Goal: Use online tool/utility: Utilize a website feature to perform a specific function

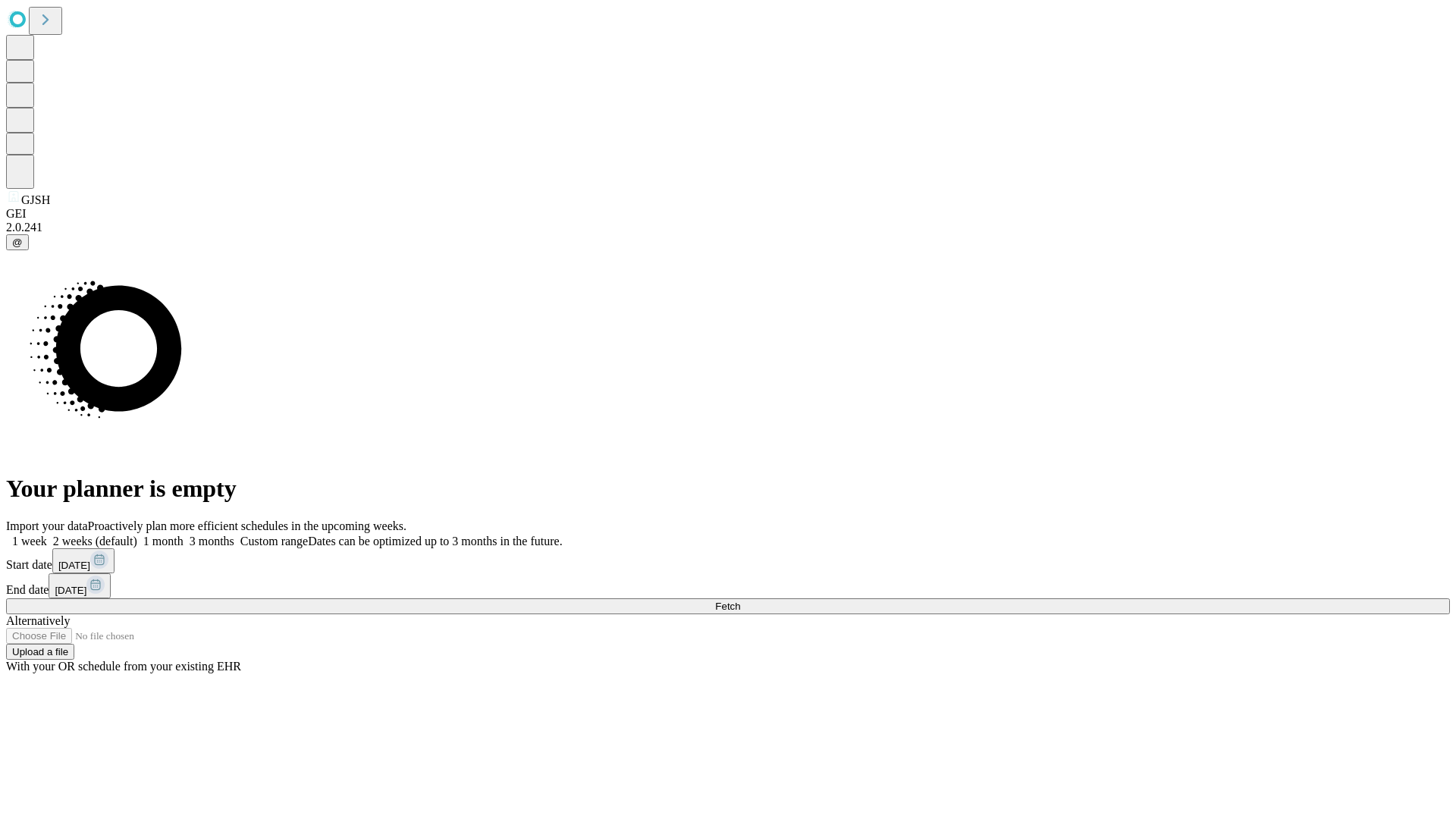
click at [184, 535] on label "1 month" at bounding box center [161, 542] width 46 height 13
click at [740, 601] on span "Fetch" at bounding box center [728, 607] width 25 height 12
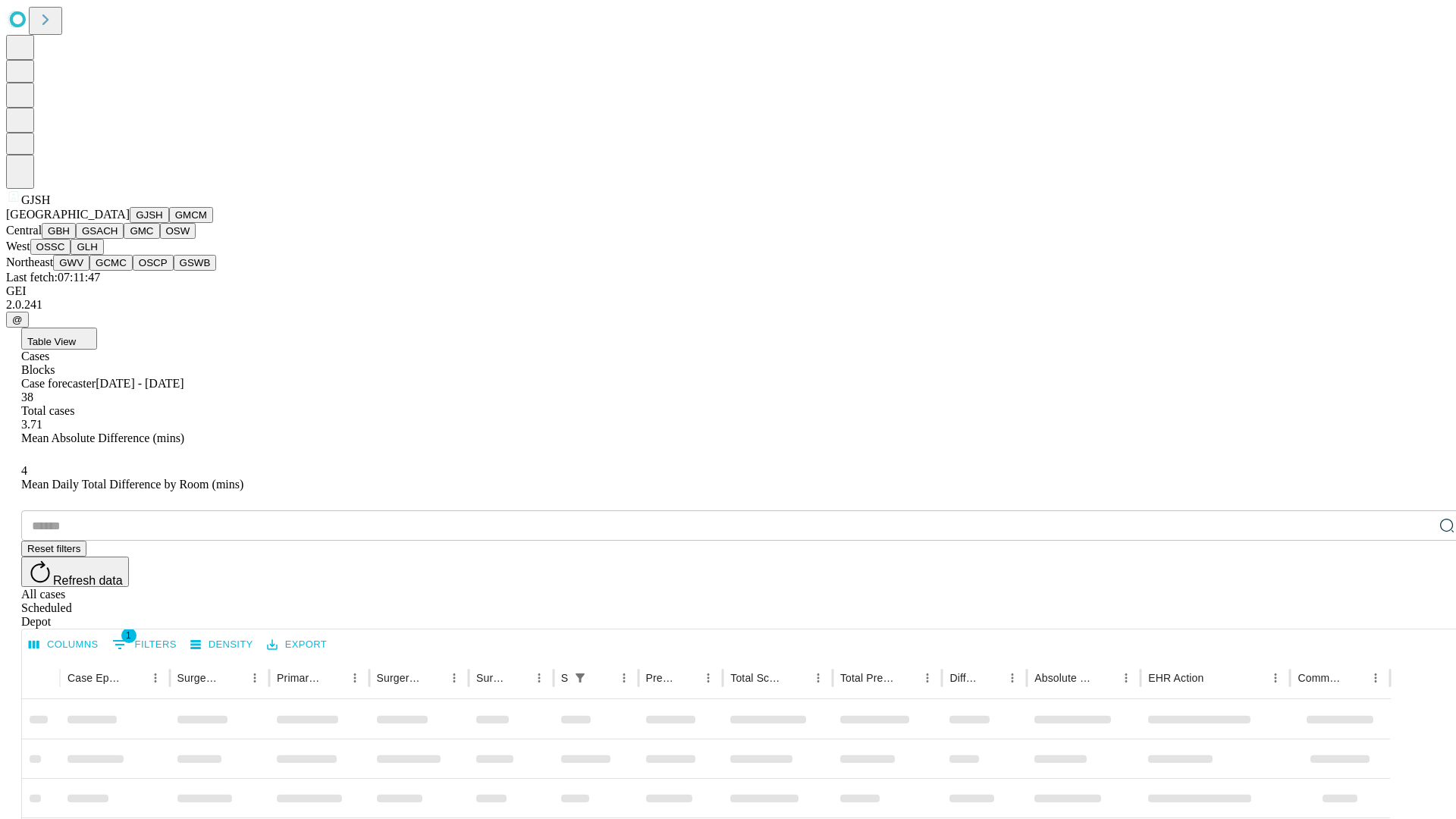
click at [169, 223] on button "GMCM" at bounding box center [190, 214] width 44 height 16
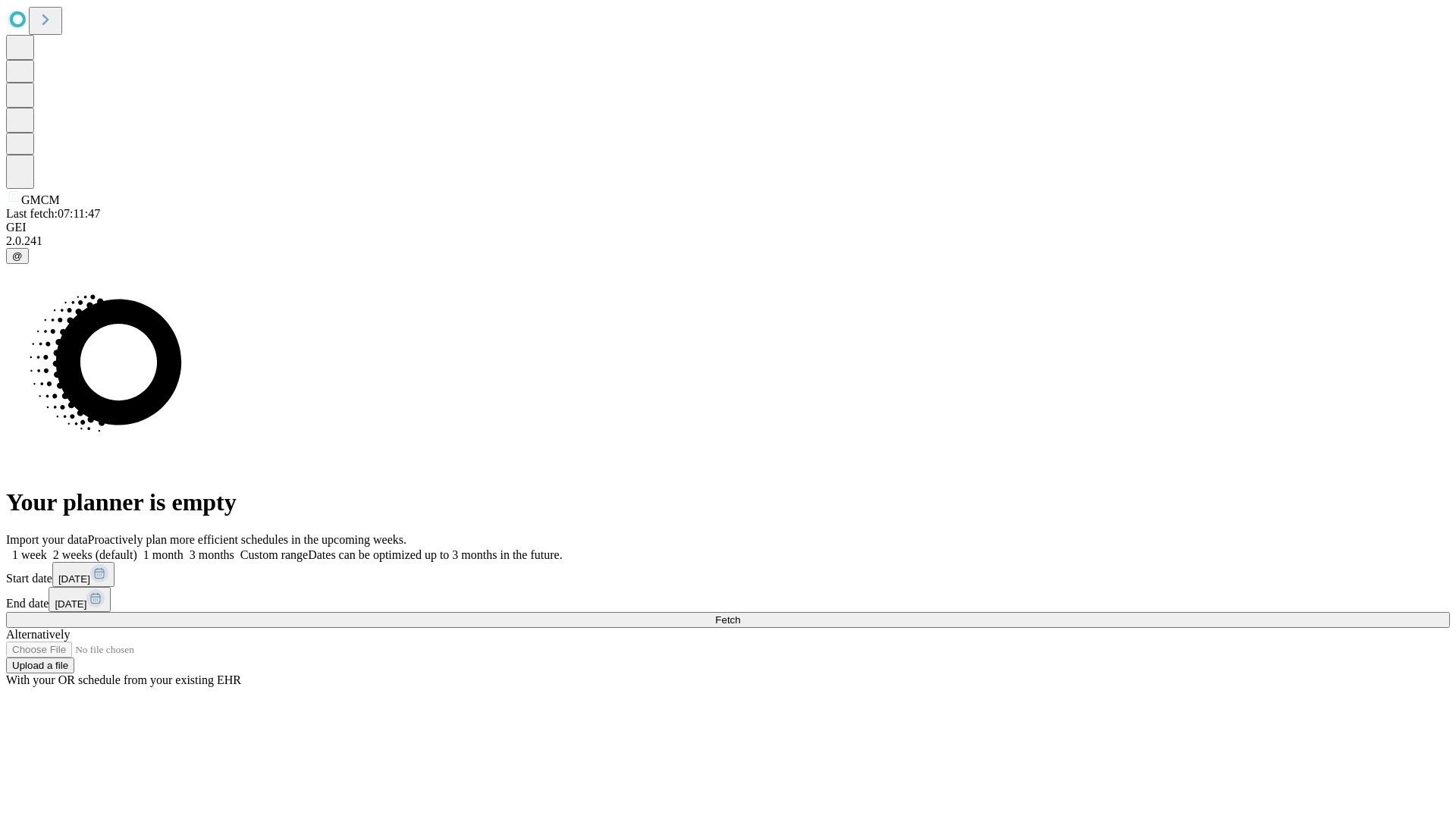
click at [184, 548] on label "1 month" at bounding box center [161, 555] width 46 height 13
click at [740, 614] on span "Fetch" at bounding box center [728, 620] width 25 height 12
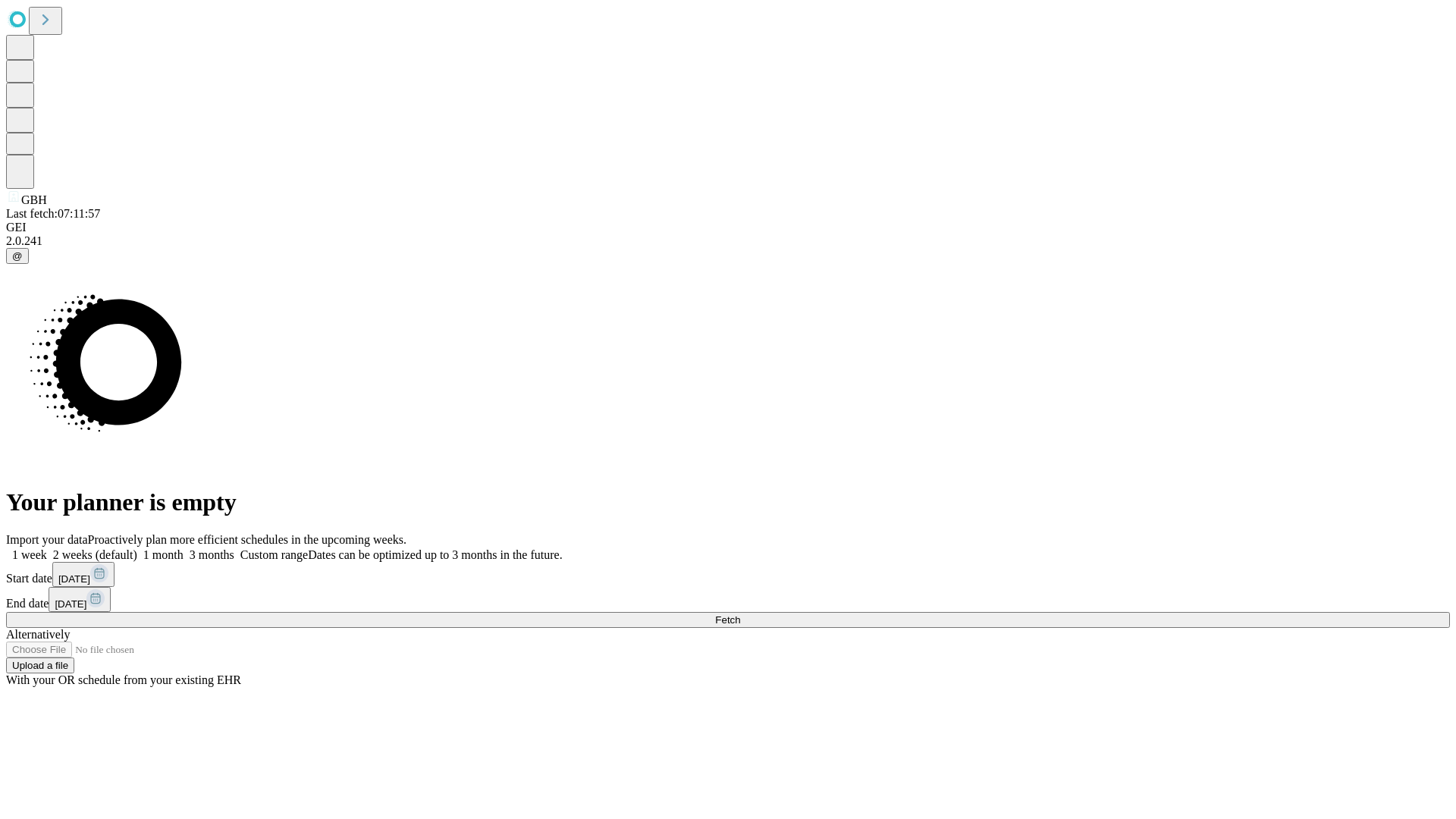
click at [184, 548] on label "1 month" at bounding box center [161, 555] width 46 height 13
click at [740, 614] on span "Fetch" at bounding box center [728, 620] width 25 height 12
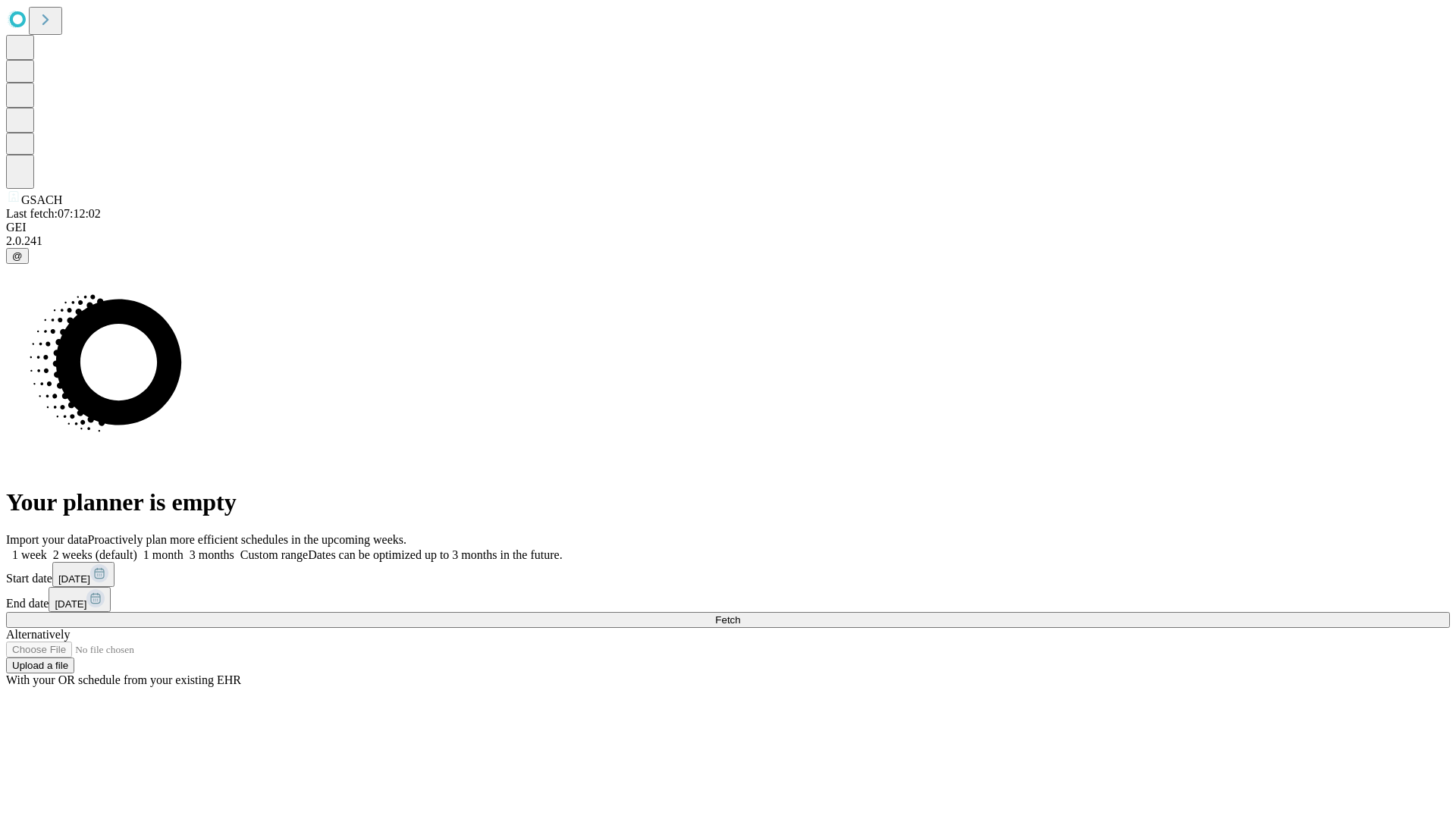
click at [184, 548] on label "1 month" at bounding box center [161, 555] width 46 height 13
click at [740, 614] on span "Fetch" at bounding box center [728, 620] width 25 height 12
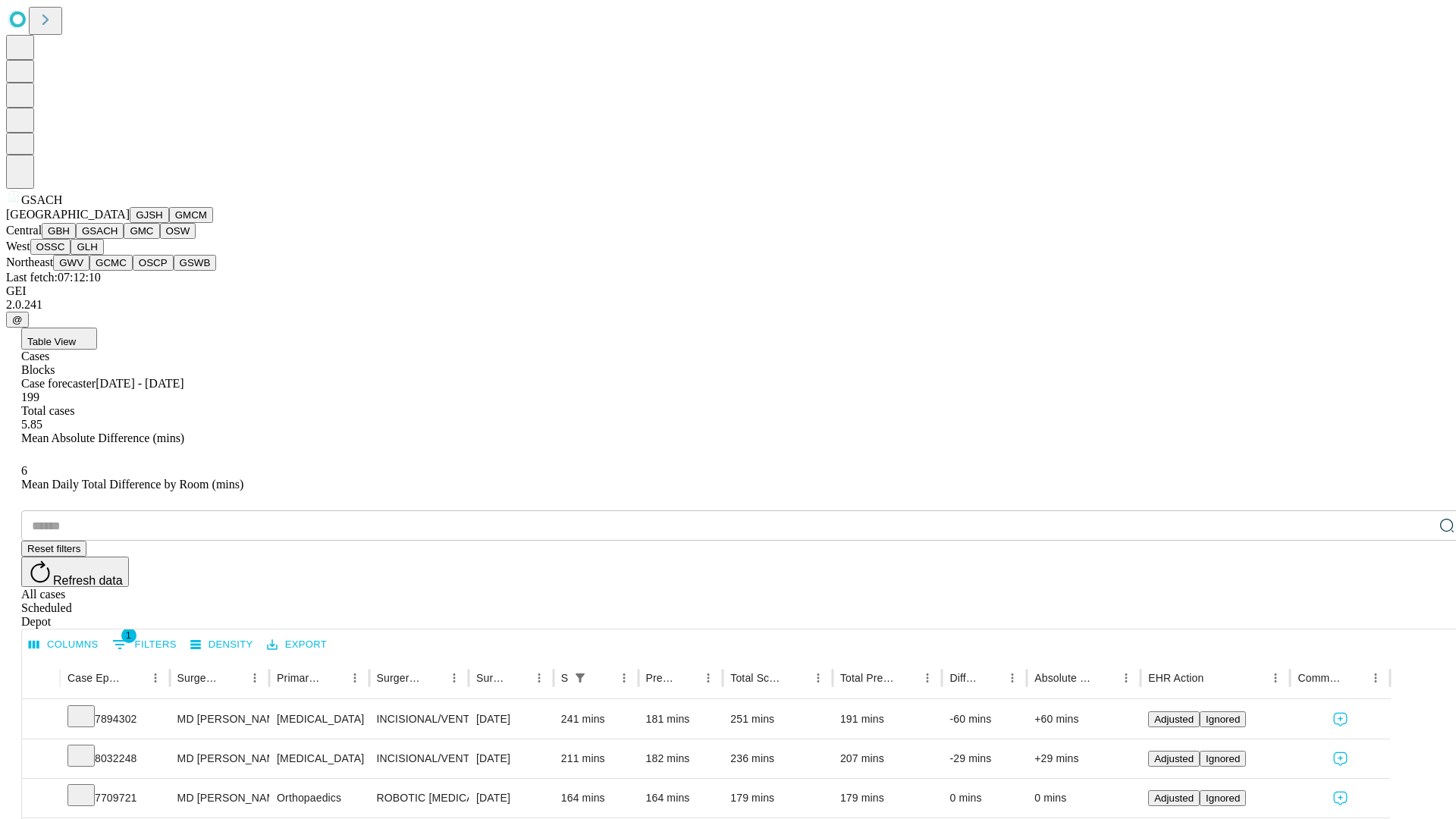
click at [123, 239] on button "GMC" at bounding box center [141, 230] width 36 height 16
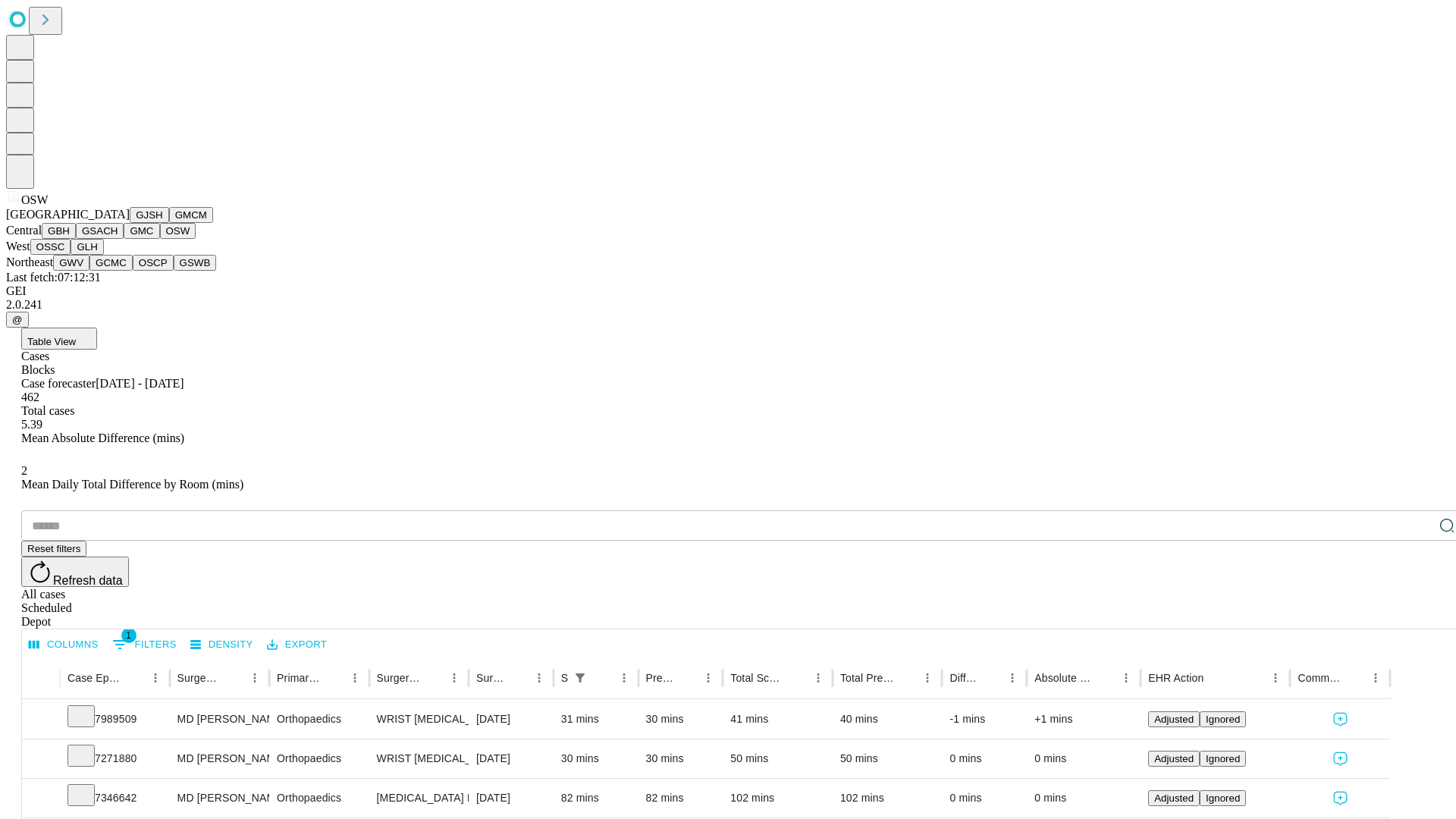
click at [71, 255] on button "OSSC" at bounding box center [50, 247] width 41 height 16
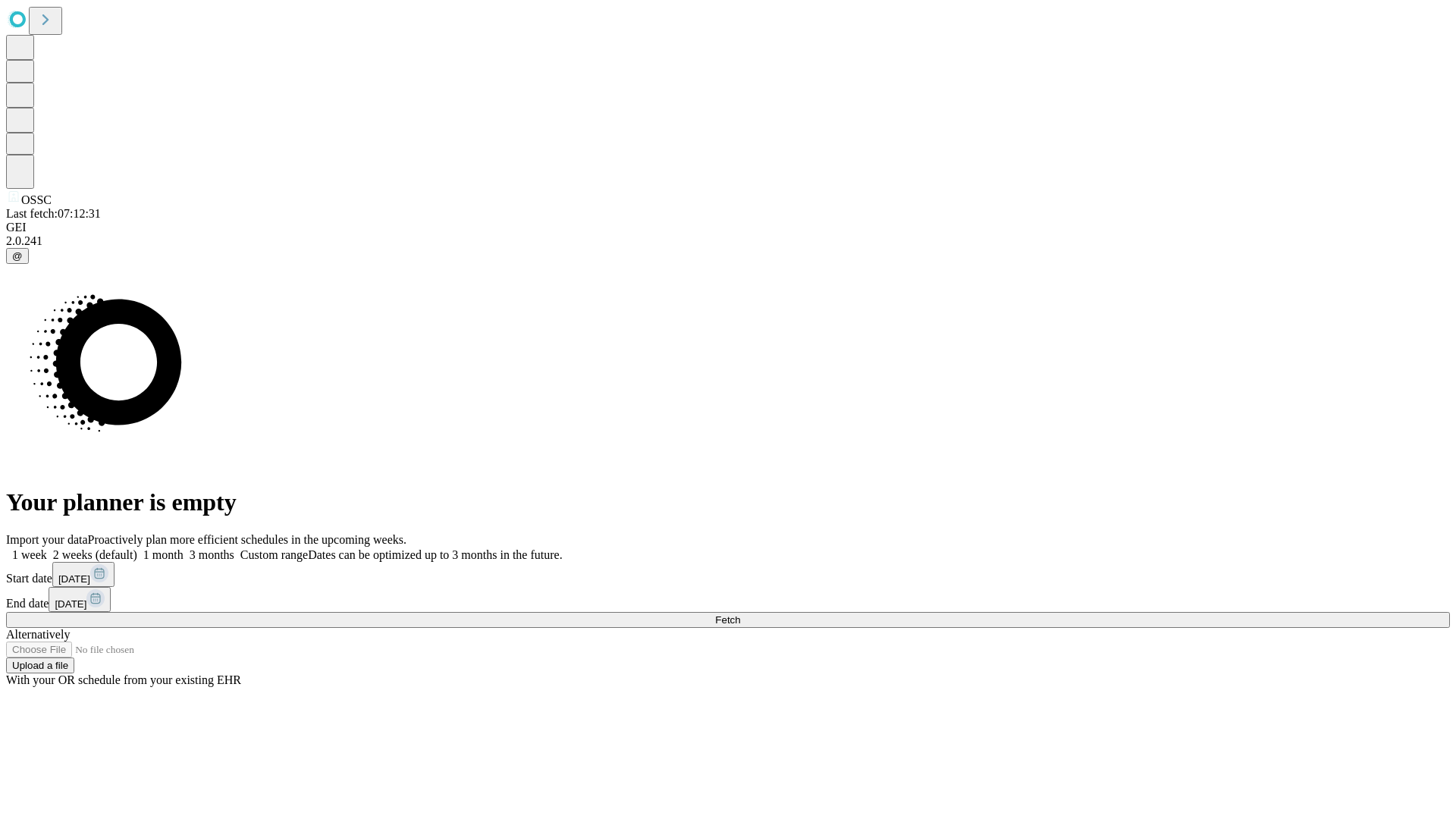
click at [184, 548] on label "1 month" at bounding box center [161, 555] width 46 height 13
click at [740, 614] on span "Fetch" at bounding box center [728, 620] width 25 height 12
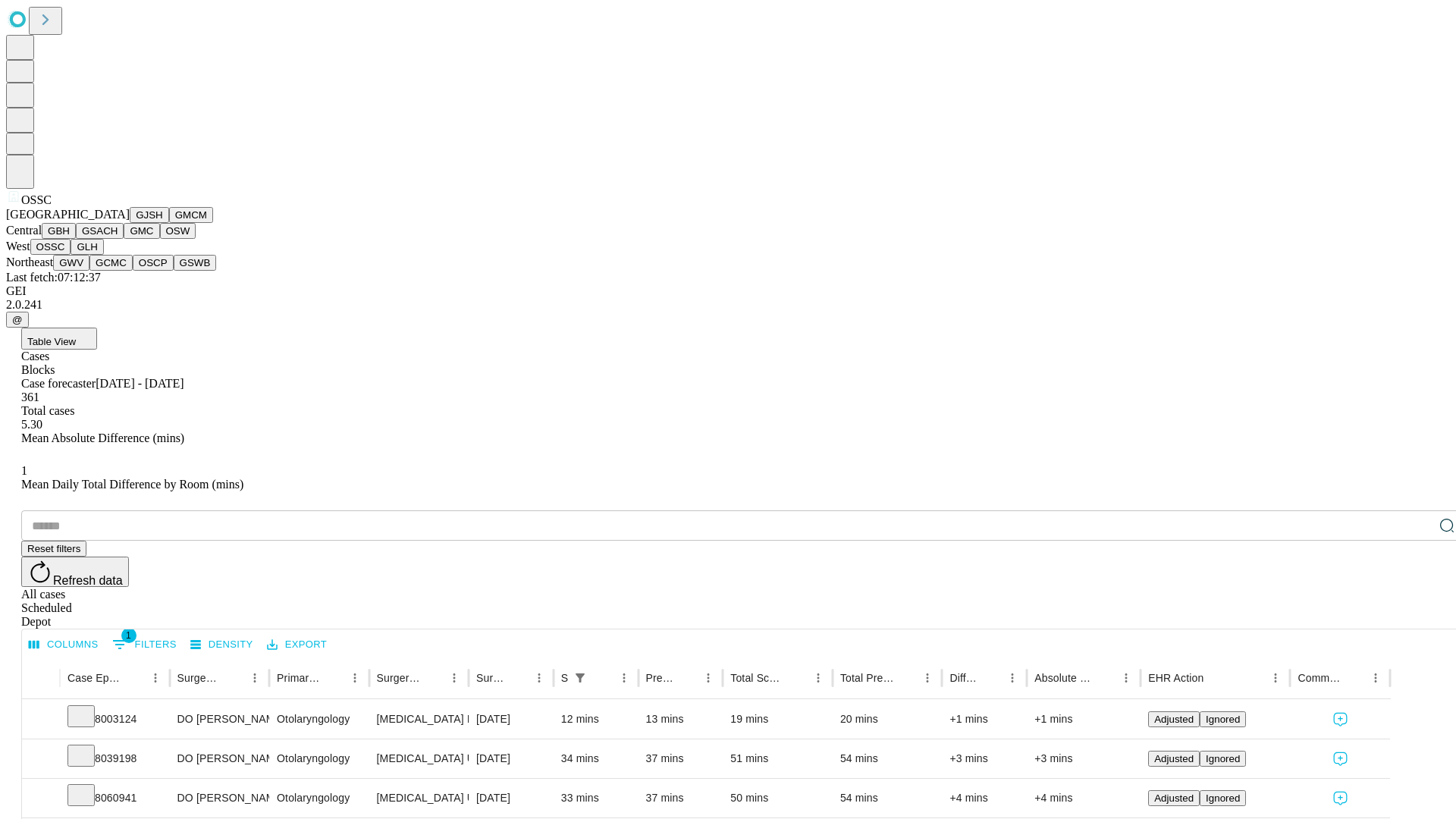
click at [103, 255] on button "GLH" at bounding box center [86, 247] width 32 height 16
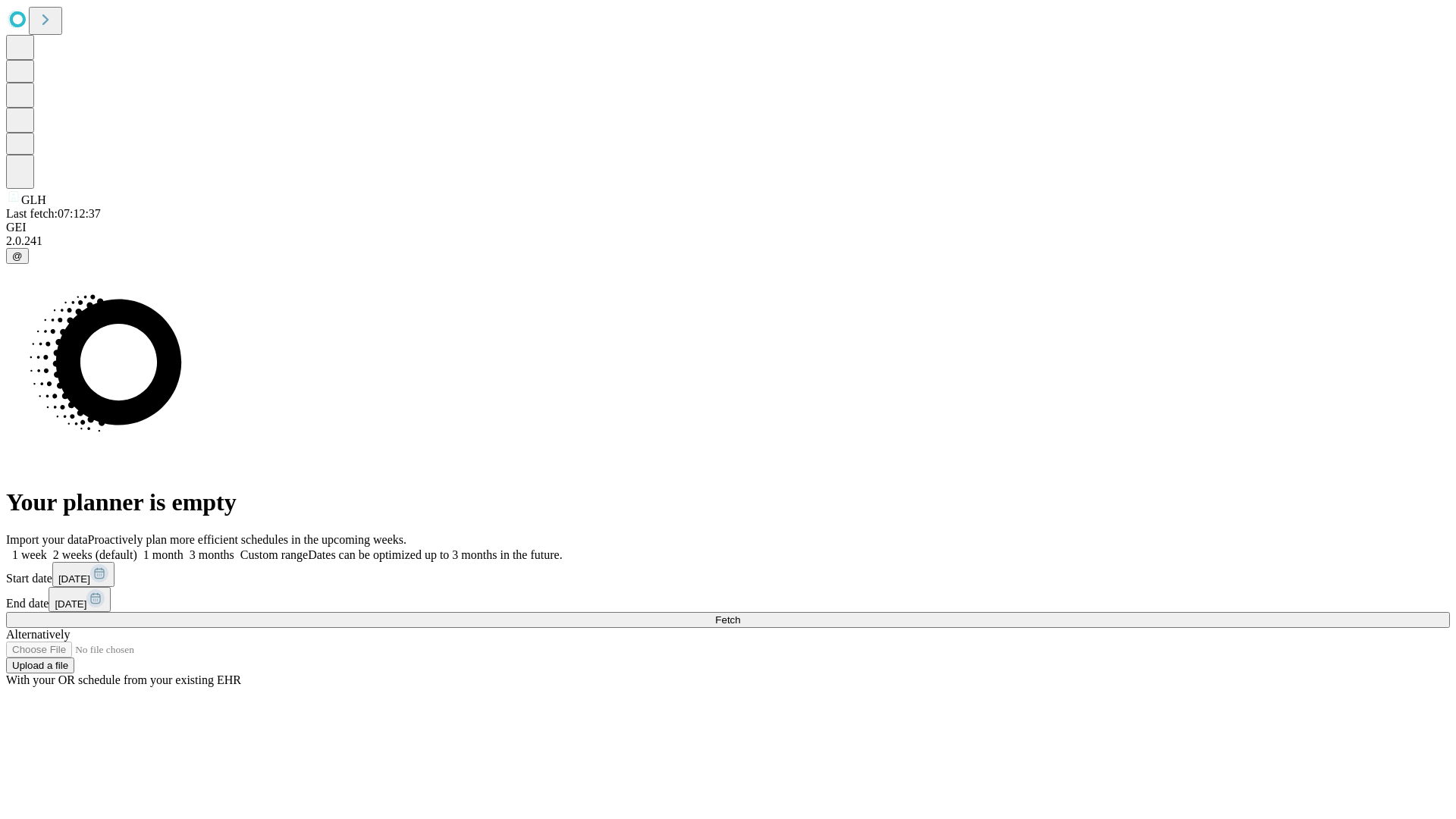
click at [184, 548] on label "1 month" at bounding box center [161, 555] width 46 height 13
click at [740, 614] on span "Fetch" at bounding box center [728, 620] width 25 height 12
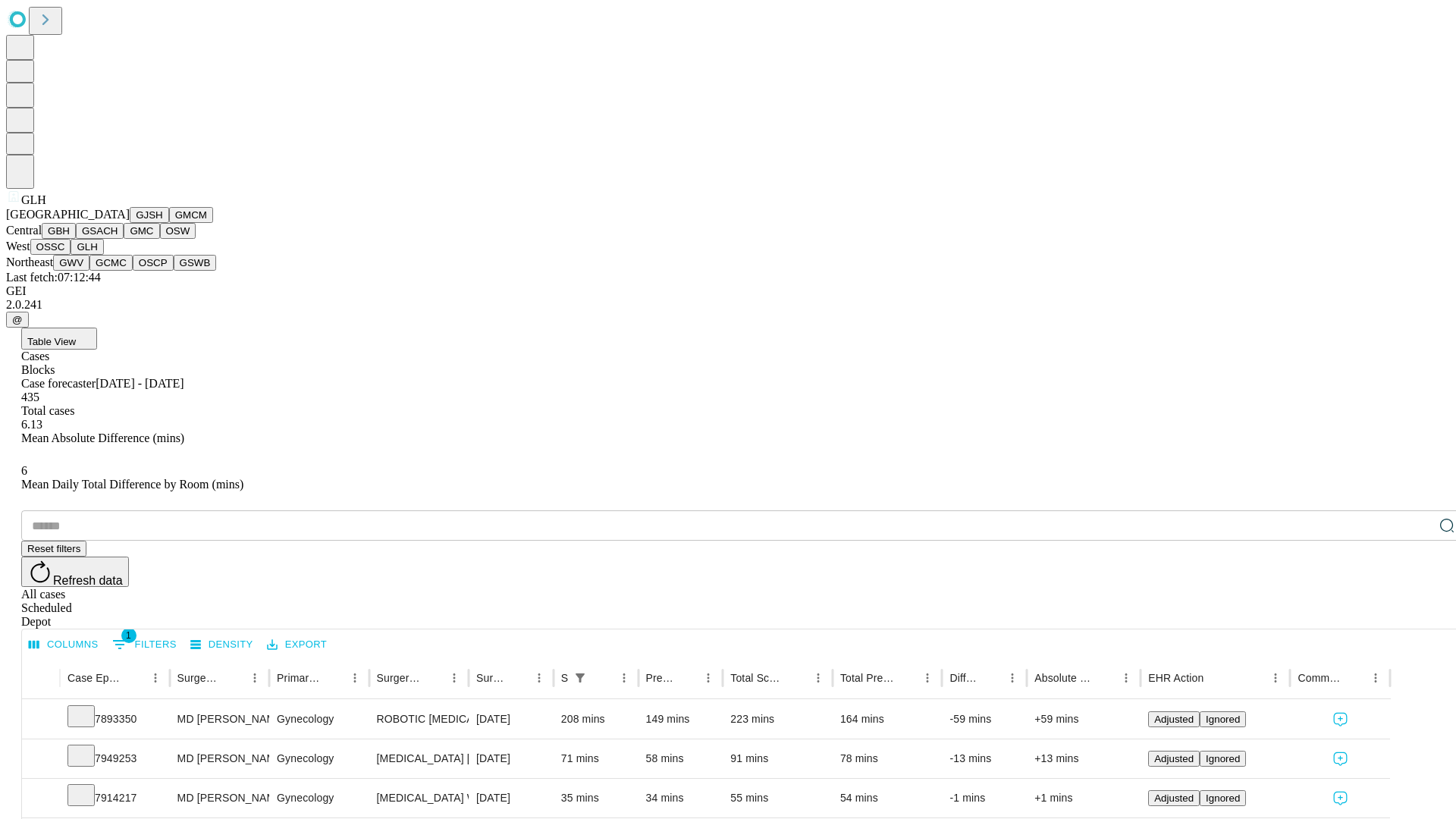
click at [89, 271] on button "GWV" at bounding box center [71, 263] width 36 height 16
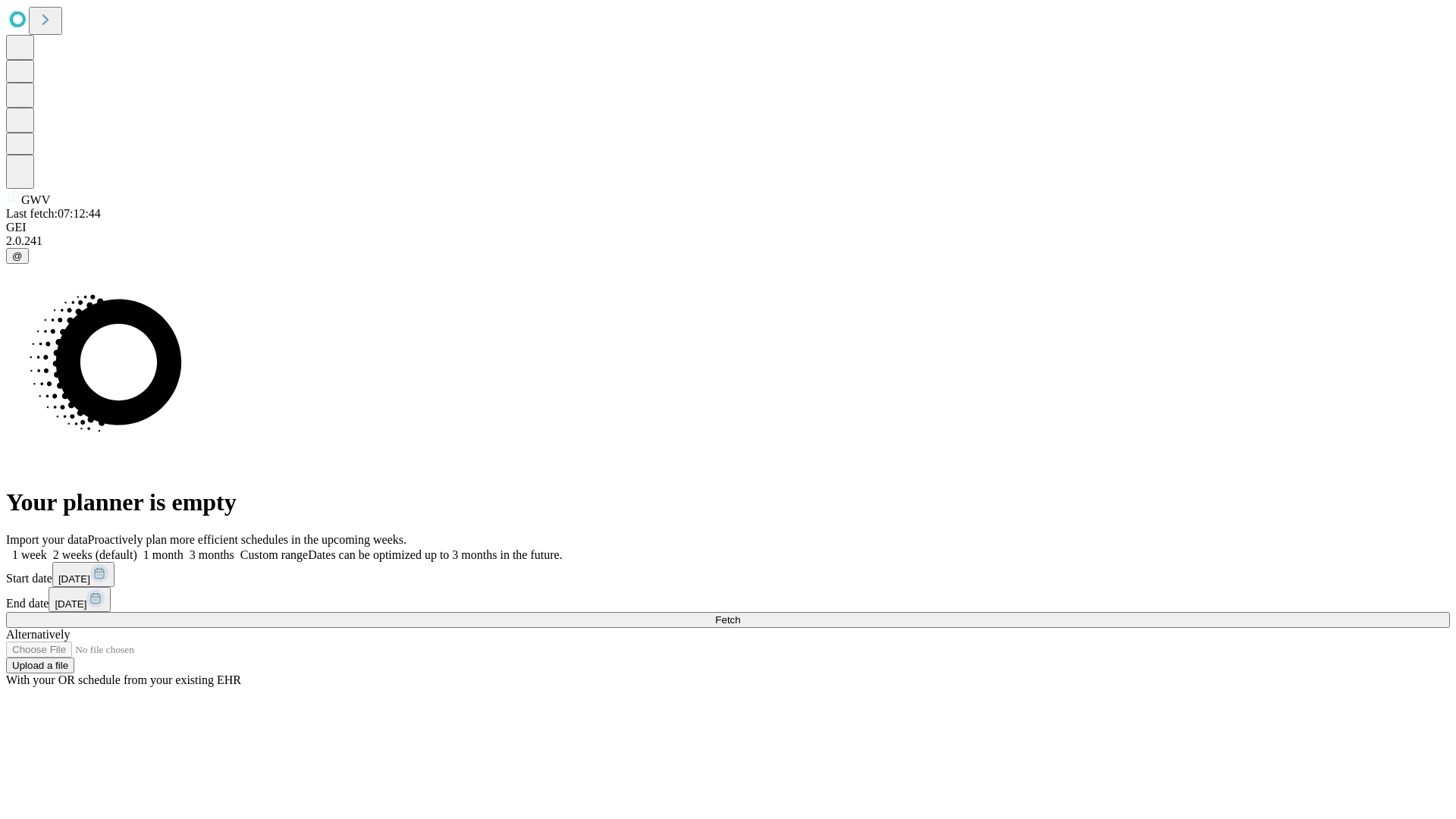
click at [184, 548] on label "1 month" at bounding box center [161, 555] width 46 height 13
click at [740, 614] on span "Fetch" at bounding box center [728, 620] width 25 height 12
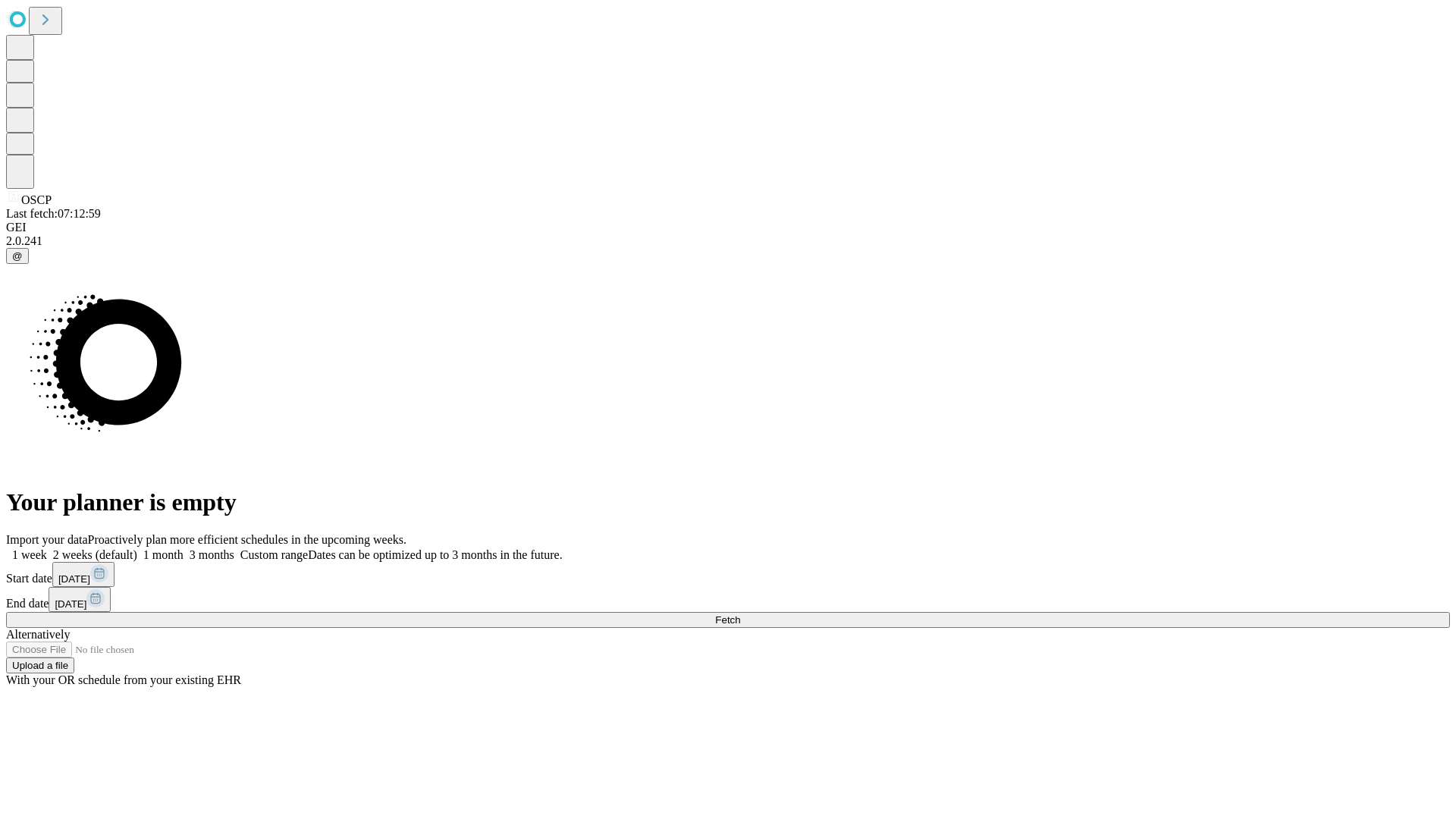
click at [184, 548] on label "1 month" at bounding box center [161, 555] width 46 height 13
click at [740, 614] on span "Fetch" at bounding box center [728, 620] width 25 height 12
